Goal: Transaction & Acquisition: Purchase product/service

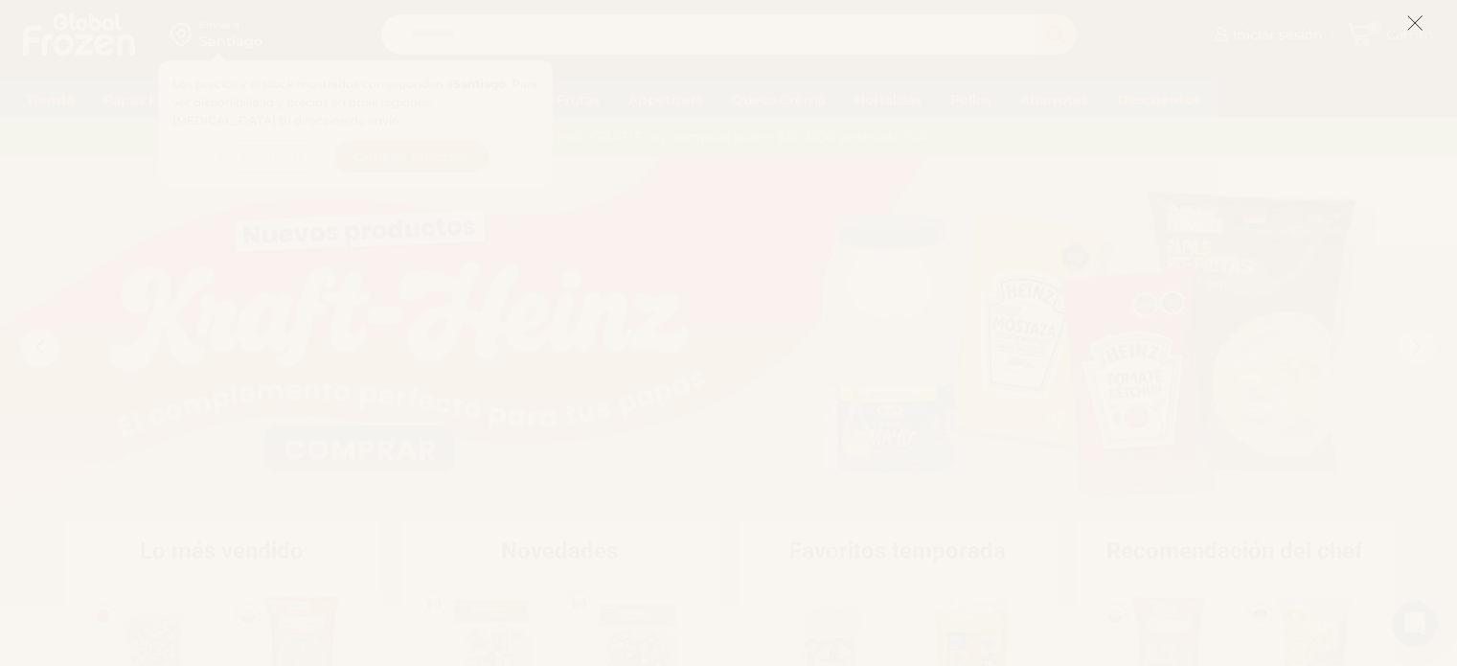
click at [1412, 19] on icon at bounding box center [1414, 22] width 17 height 17
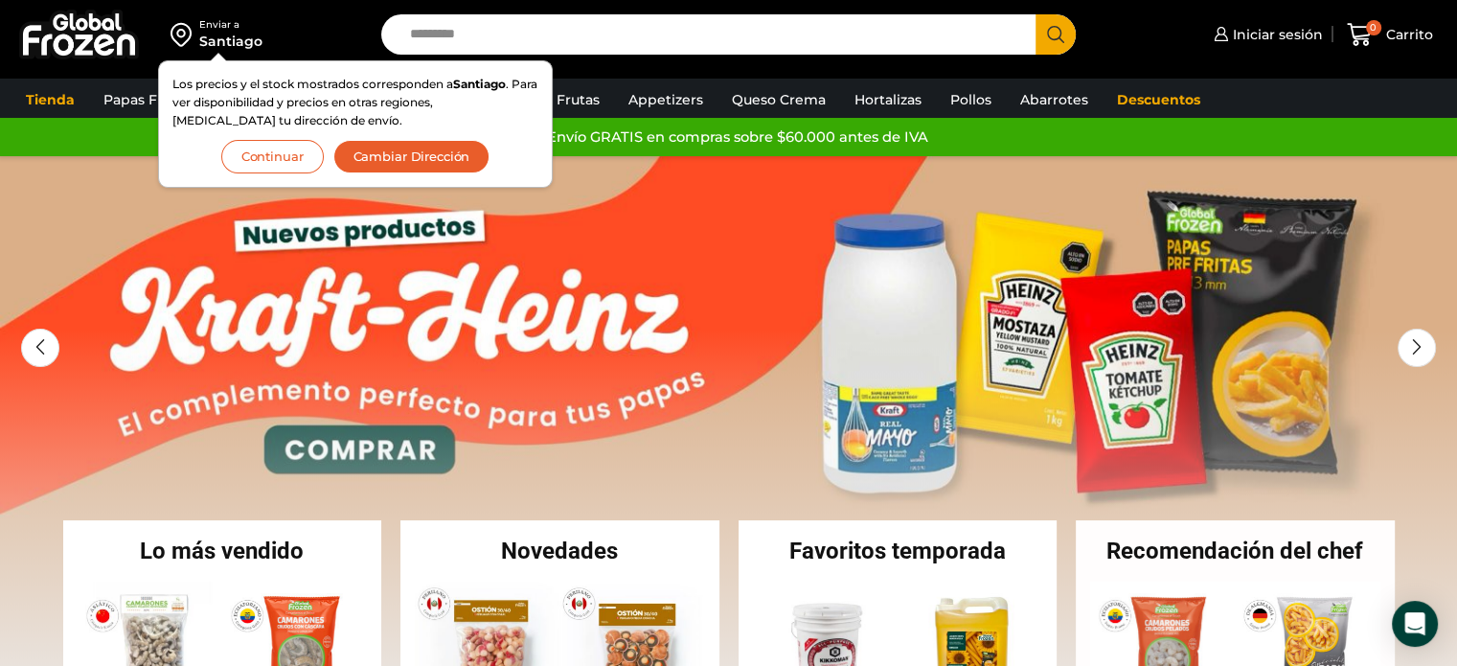
click at [285, 157] on button "Continuar" at bounding box center [272, 157] width 102 height 34
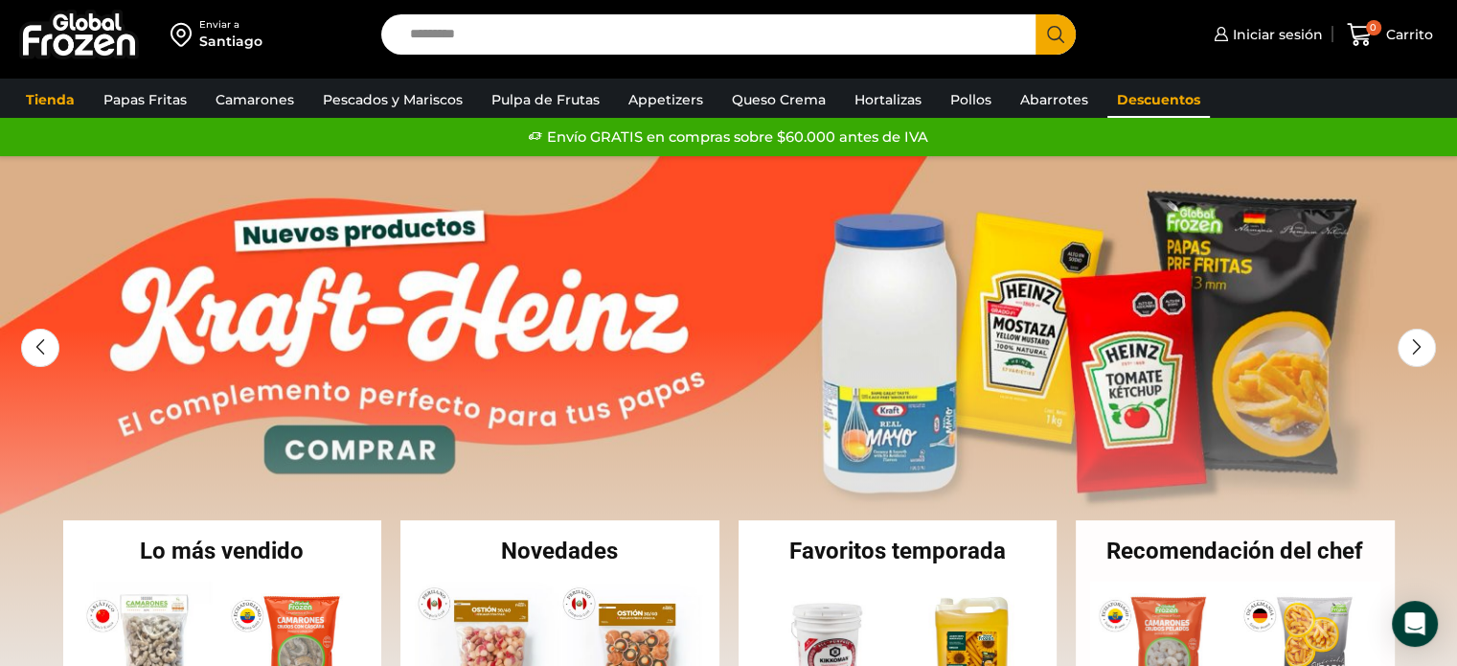
click at [1145, 94] on link "Descuentos" at bounding box center [1158, 99] width 102 height 36
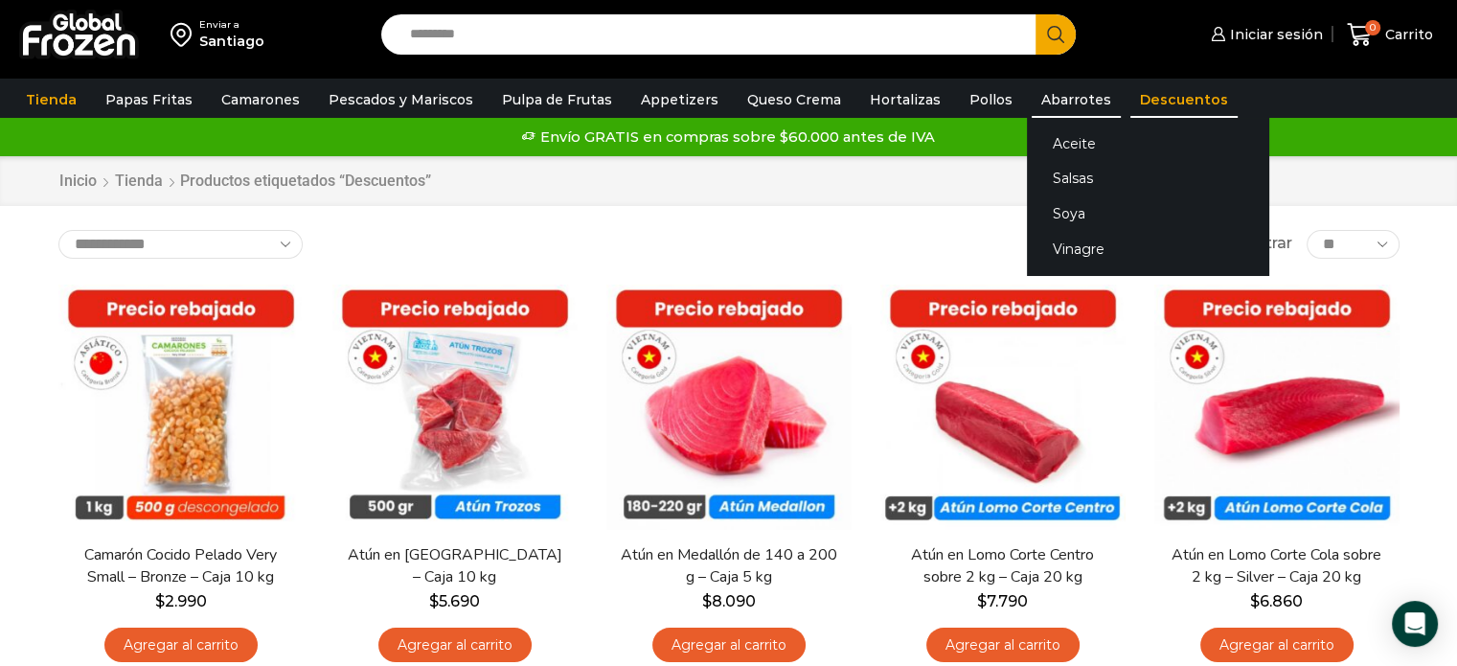
click at [1051, 99] on link "Abarrotes" at bounding box center [1076, 99] width 89 height 36
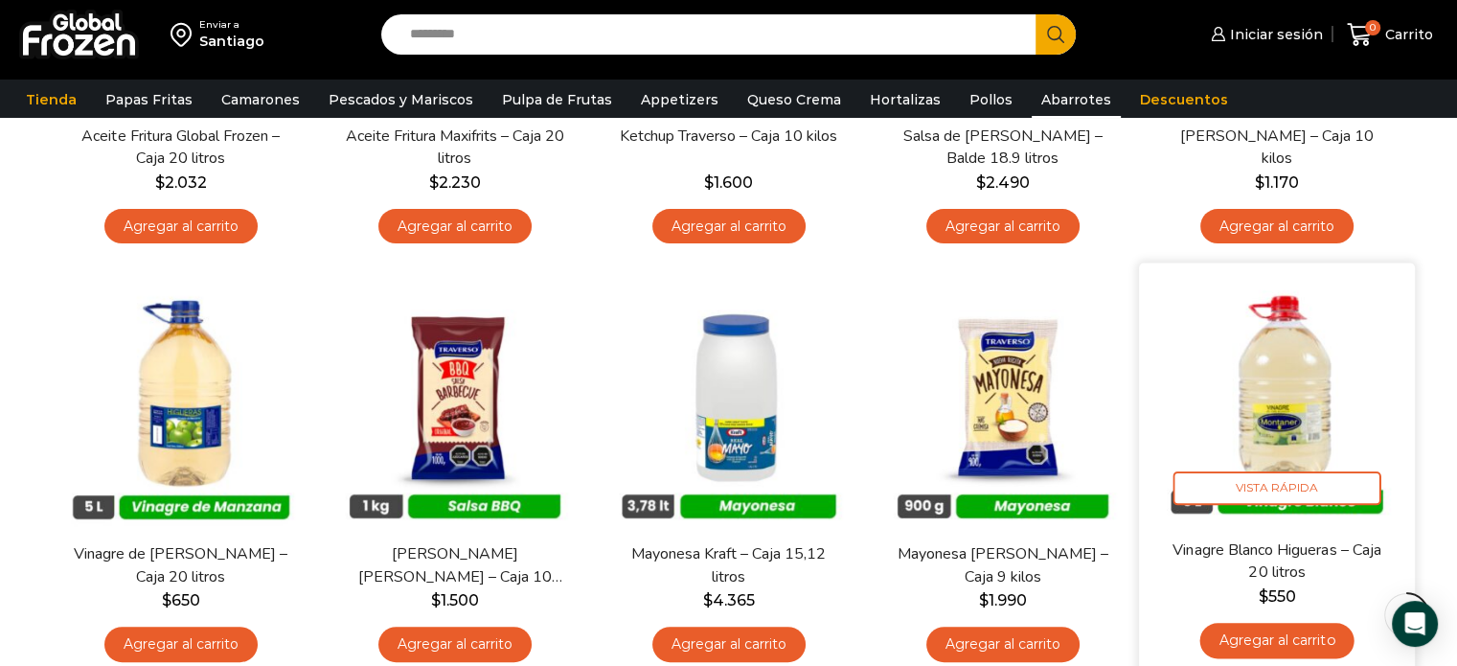
scroll to position [383, 0]
